Goal: Task Accomplishment & Management: Manage account settings

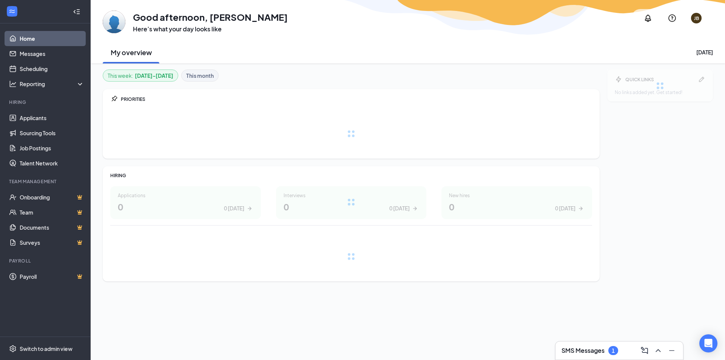
click at [583, 349] on h3 "SMS Messages" at bounding box center [583, 350] width 43 height 8
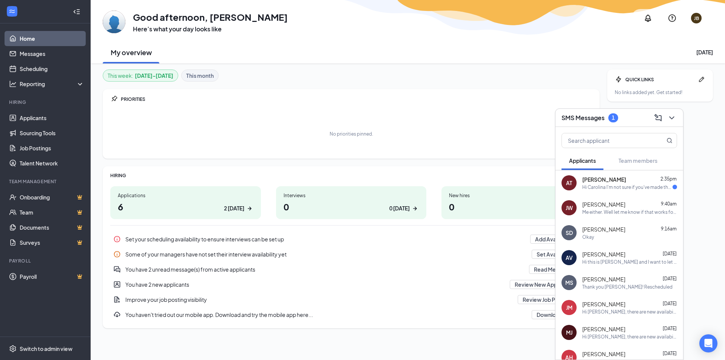
click at [606, 259] on div "Hi this is [PERSON_NAME] and I want to let you know I applied for a [DEMOGRAPHI…" at bounding box center [630, 262] width 95 height 6
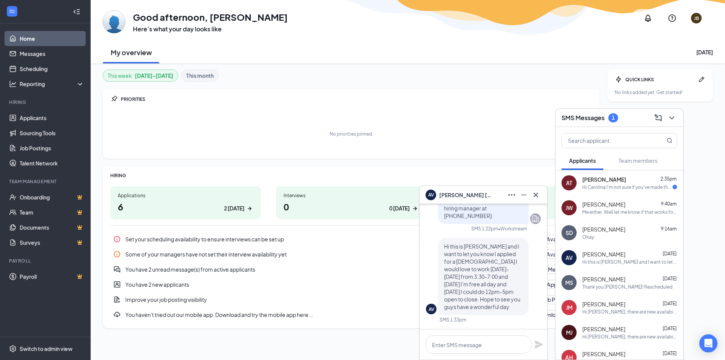
click at [452, 195] on span "[PERSON_NAME]" at bounding box center [465, 195] width 53 height 8
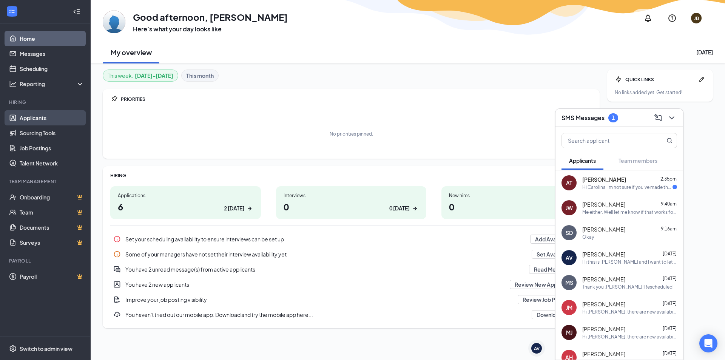
click at [36, 119] on link "Applicants" at bounding box center [52, 117] width 65 height 15
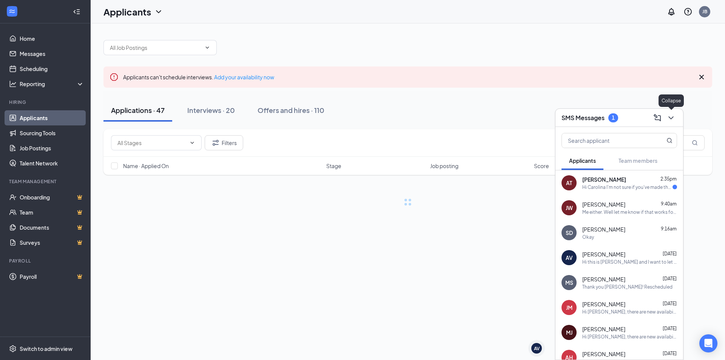
click at [676, 115] on div "SMS Messages 1" at bounding box center [620, 118] width 128 height 18
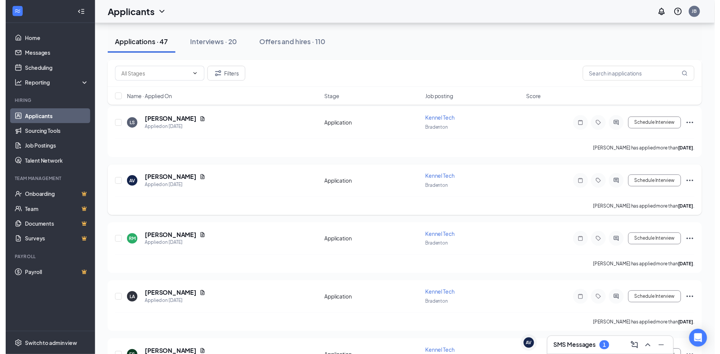
scroll to position [264, 0]
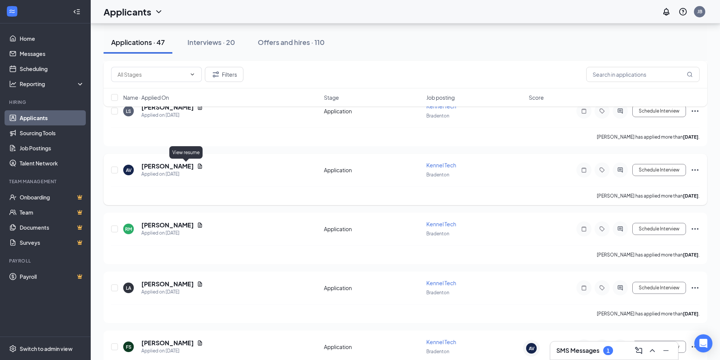
click at [198, 167] on icon "Document" at bounding box center [200, 166] width 4 height 5
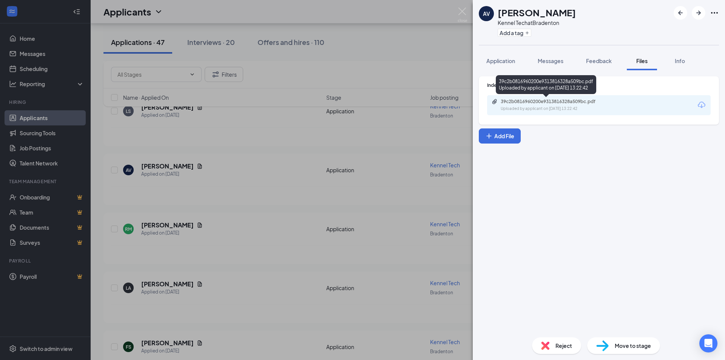
click at [510, 101] on div "39c2b0816960200e9313816328a509bc.pdf" at bounding box center [554, 102] width 106 height 6
click at [466, 13] on img at bounding box center [462, 15] width 9 height 15
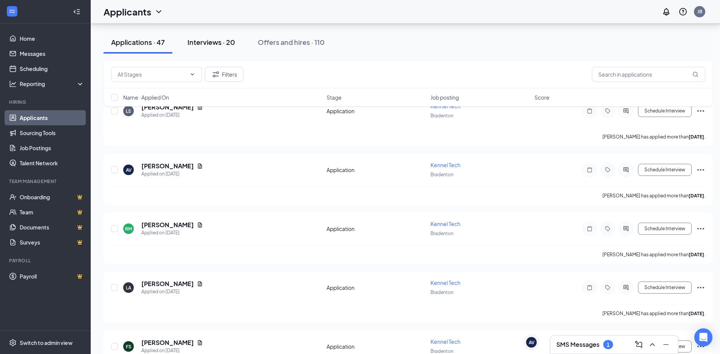
click at [228, 43] on div "Interviews · 20" at bounding box center [211, 41] width 48 height 9
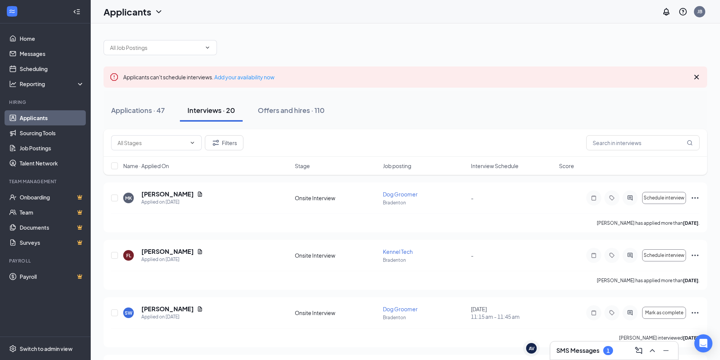
drag, startPoint x: 425, startPoint y: 210, endPoint x: 303, endPoint y: 238, distance: 124.9
click at [129, 115] on button "Applications · 47" at bounding box center [138, 110] width 69 height 23
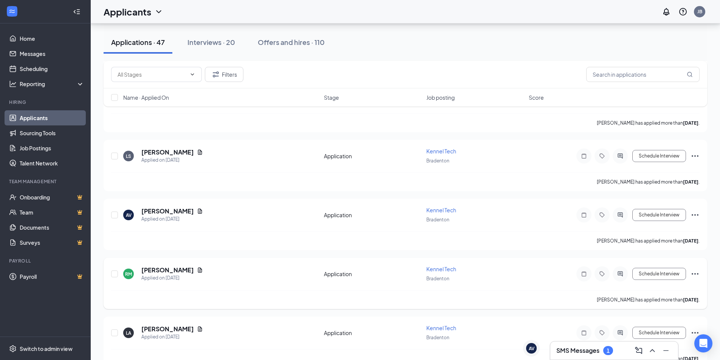
scroll to position [227, 0]
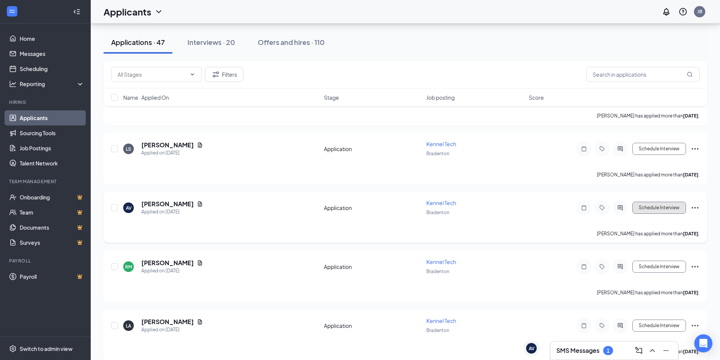
click at [678, 209] on button "Schedule Interview" at bounding box center [659, 208] width 54 height 12
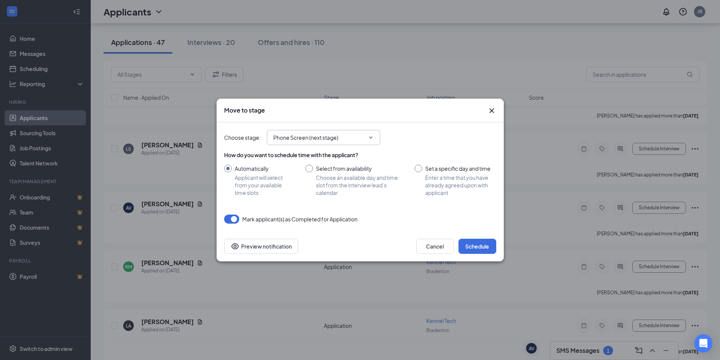
click at [333, 139] on input "Phone Screen (next stage)" at bounding box center [318, 137] width 91 height 8
click at [301, 187] on div "Onsite Interview" at bounding box center [300, 187] width 40 height 8
type input "Onsite Interview"
click at [419, 168] on input "Set a specific day and time Enter a time that you have already agreed upon with…" at bounding box center [455, 181] width 81 height 32
radio input "true"
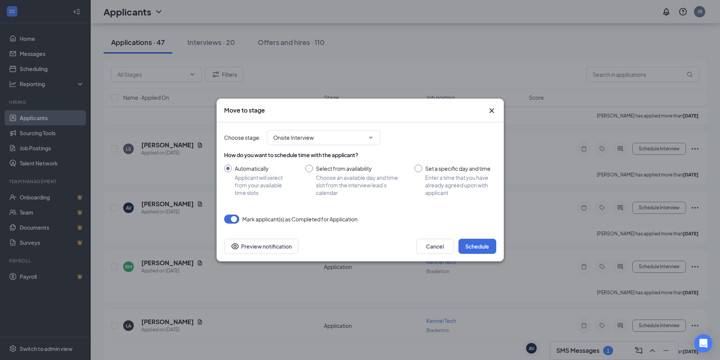
radio input "false"
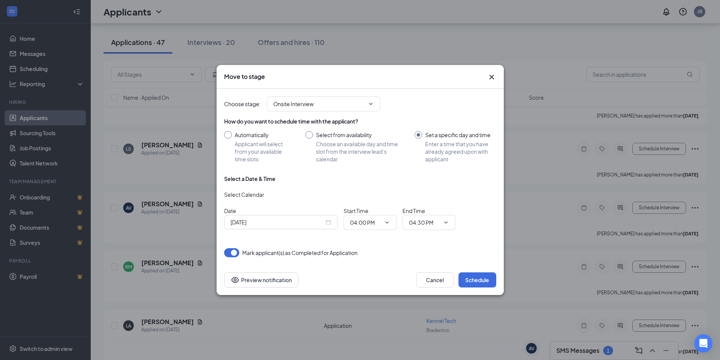
click at [289, 227] on div "[DATE]" at bounding box center [280, 222] width 113 height 14
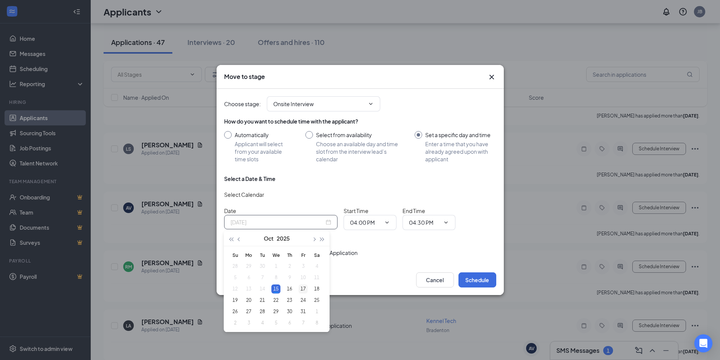
type input "[DATE]"
click at [305, 288] on div "17" at bounding box center [303, 289] width 9 height 9
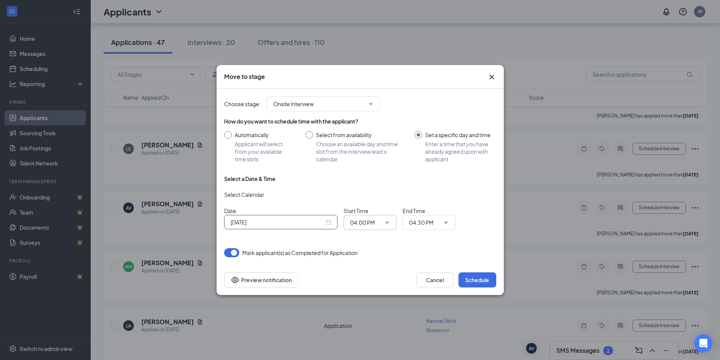
click at [359, 220] on input "04:00 PM" at bounding box center [365, 222] width 31 height 8
click at [367, 173] on div "03:00 PM" at bounding box center [367, 173] width 22 height 8
type input "03:00 PM"
click at [435, 221] on input "04:30 PM" at bounding box center [424, 222] width 31 height 8
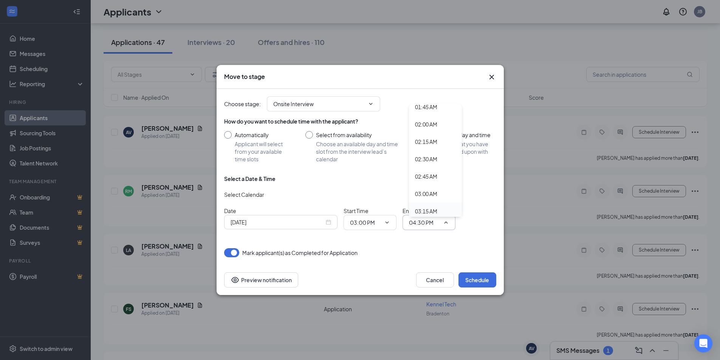
scroll to position [189, 0]
click at [431, 163] on div "03:30 AM" at bounding box center [426, 166] width 22 height 8
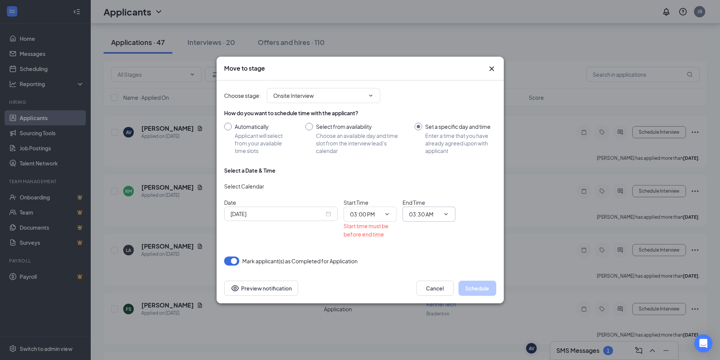
click at [425, 215] on input "03:30 AM" at bounding box center [424, 214] width 31 height 8
click at [424, 111] on div "03:15 PM" at bounding box center [435, 105] width 53 height 17
type input "03:15 PM"
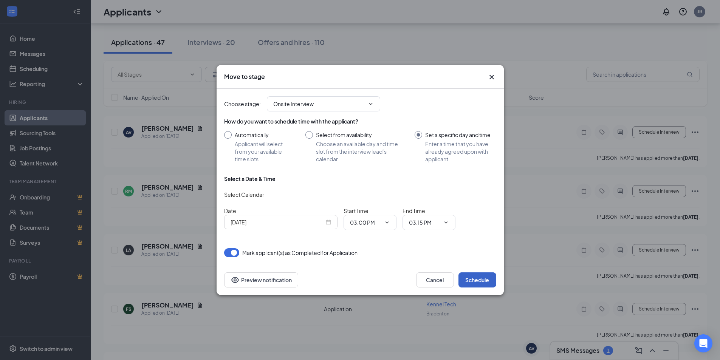
click at [468, 280] on button "Schedule" at bounding box center [477, 279] width 38 height 15
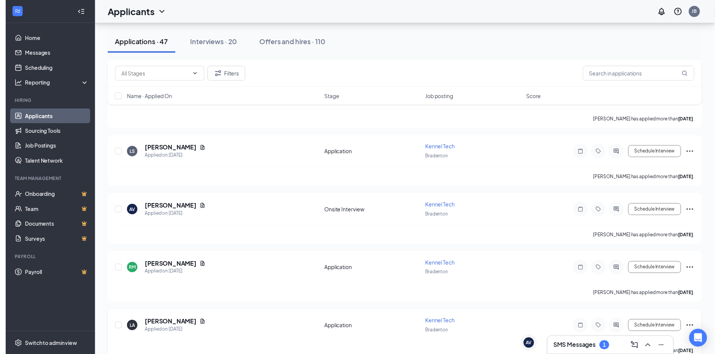
scroll to position [227, 0]
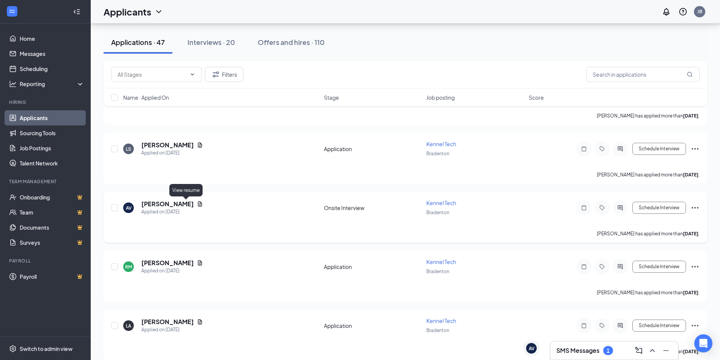
click at [197, 205] on icon "Document" at bounding box center [200, 204] width 6 height 6
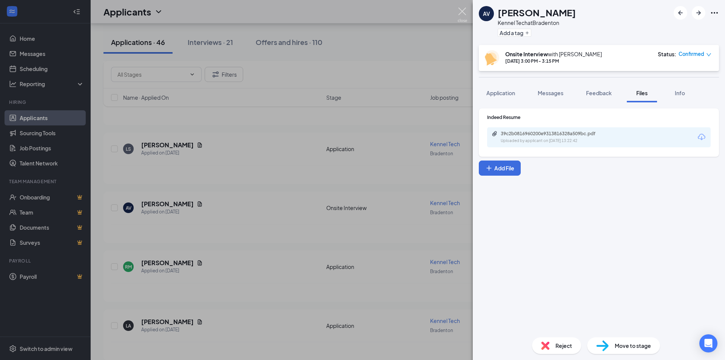
click at [466, 13] on img at bounding box center [462, 15] width 9 height 15
